Goal: Browse casually: Explore the website without a specific task or goal

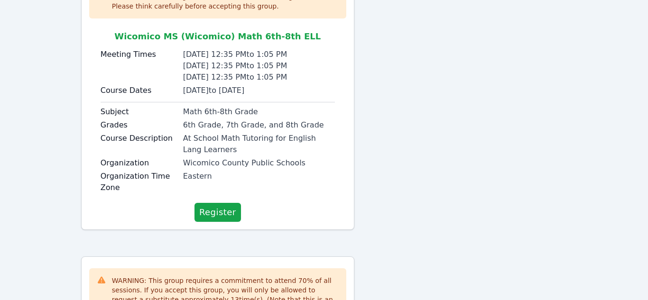
scroll to position [161, 0]
click at [237, 209] on button "Register" at bounding box center [217, 213] width 46 height 19
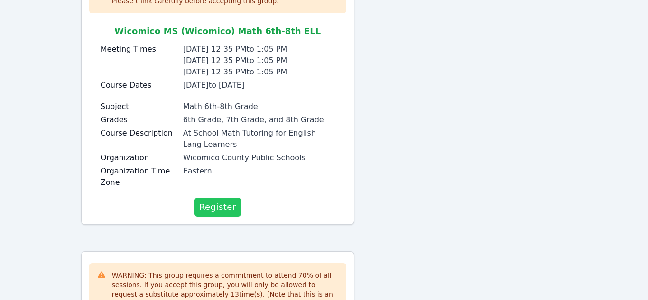
scroll to position [168, 0]
click at [225, 210] on span "Register" at bounding box center [217, 206] width 37 height 13
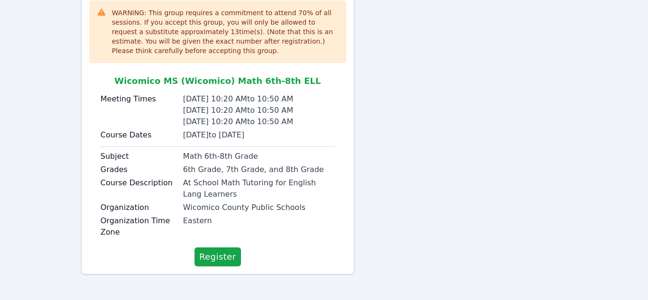
scroll to position [119, 0]
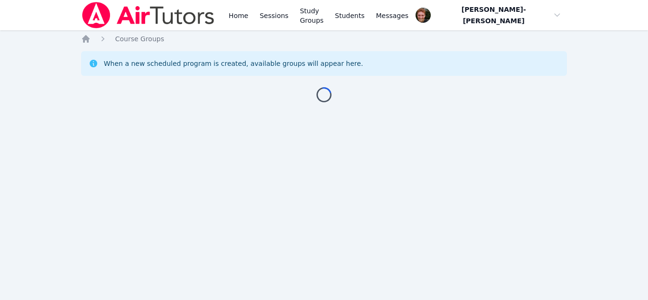
click at [223, 254] on div "Home Sessions Study Groups Students Messages Open user menu [PERSON_NAME]-[PERS…" at bounding box center [324, 150] width 648 height 300
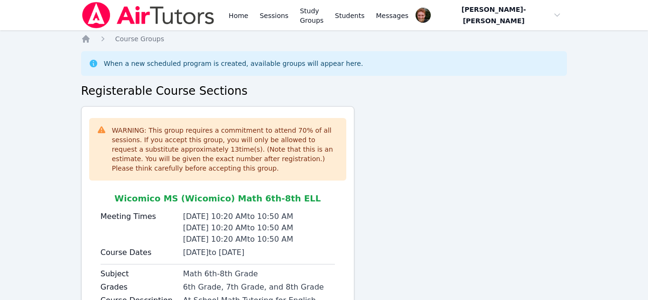
scroll to position [119, 0]
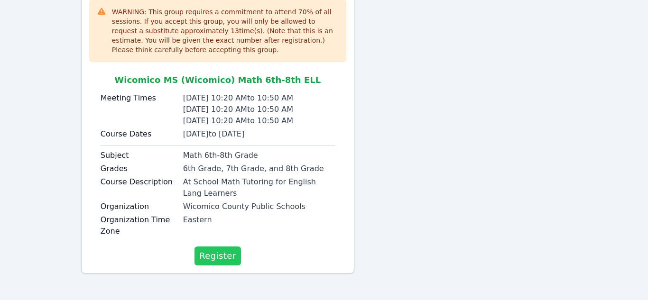
click at [219, 259] on span "Register" at bounding box center [217, 255] width 37 height 13
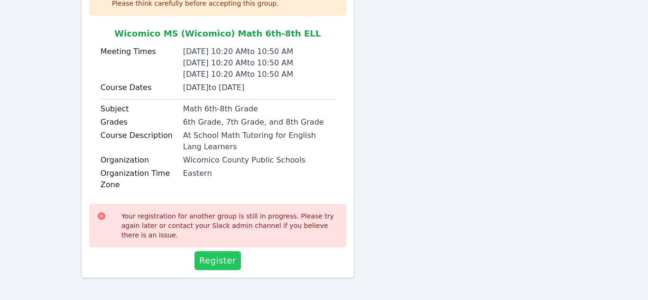
scroll to position [170, 0]
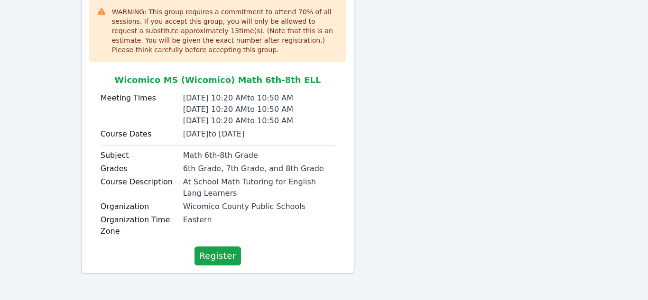
scroll to position [114, 0]
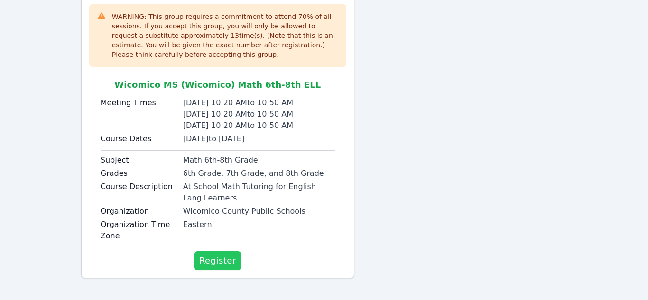
click at [215, 258] on span "Register" at bounding box center [217, 260] width 37 height 13
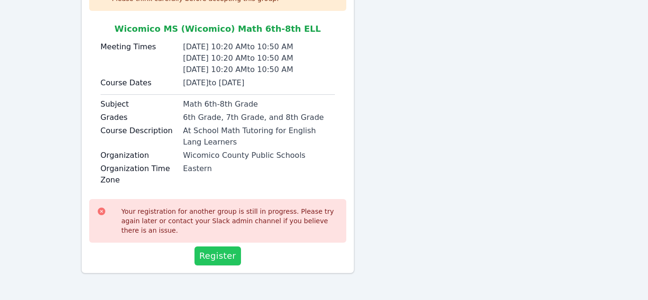
click at [215, 258] on span "Register" at bounding box center [217, 255] width 37 height 13
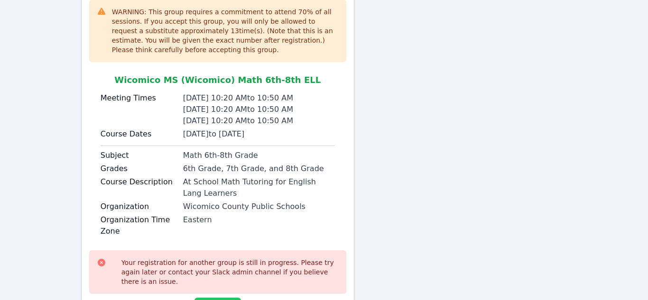
scroll to position [170, 0]
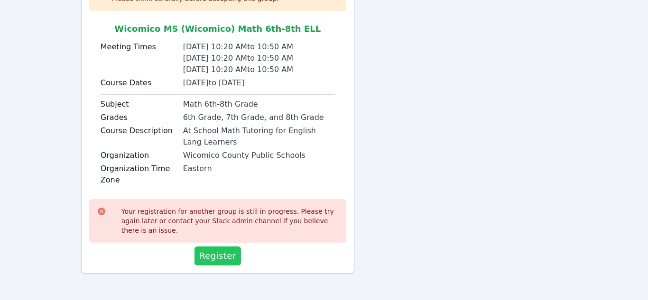
click at [215, 258] on span "Register" at bounding box center [217, 255] width 37 height 13
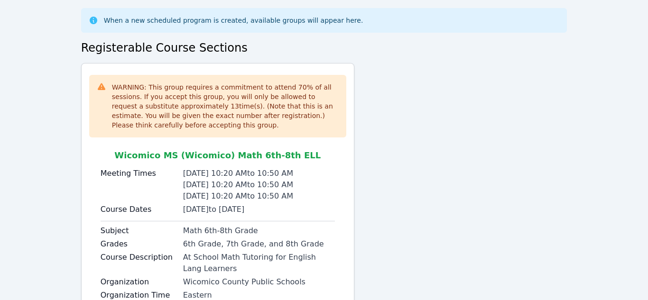
scroll to position [119, 0]
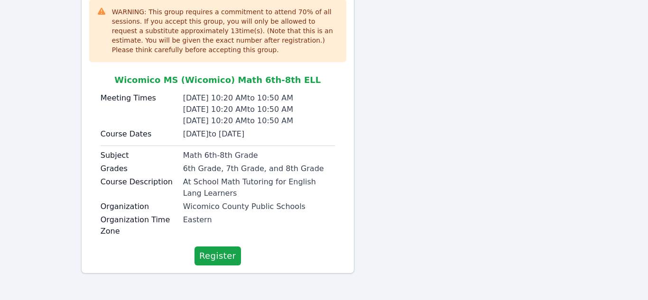
click at [215, 258] on span "Register" at bounding box center [217, 255] width 37 height 13
